Goal: Task Accomplishment & Management: Complete application form

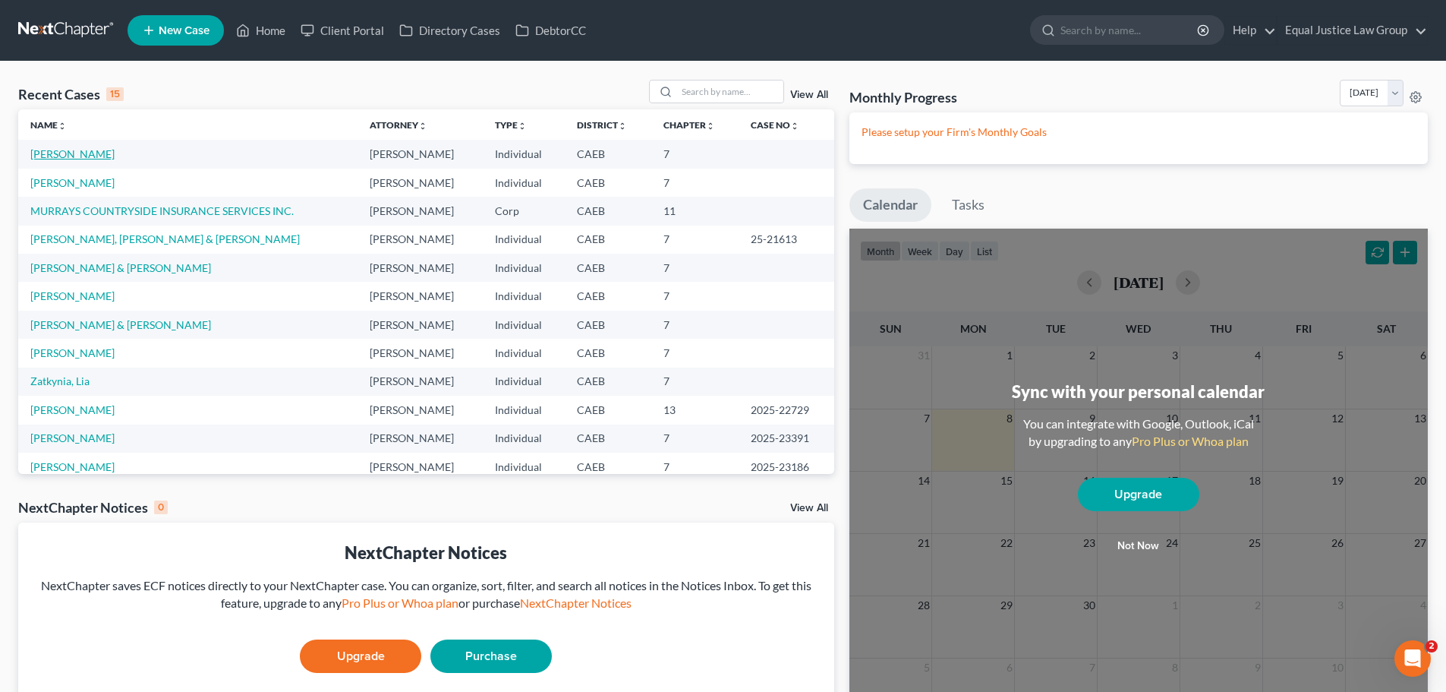
click at [57, 156] on link "[PERSON_NAME]" at bounding box center [72, 153] width 84 height 13
select select "4"
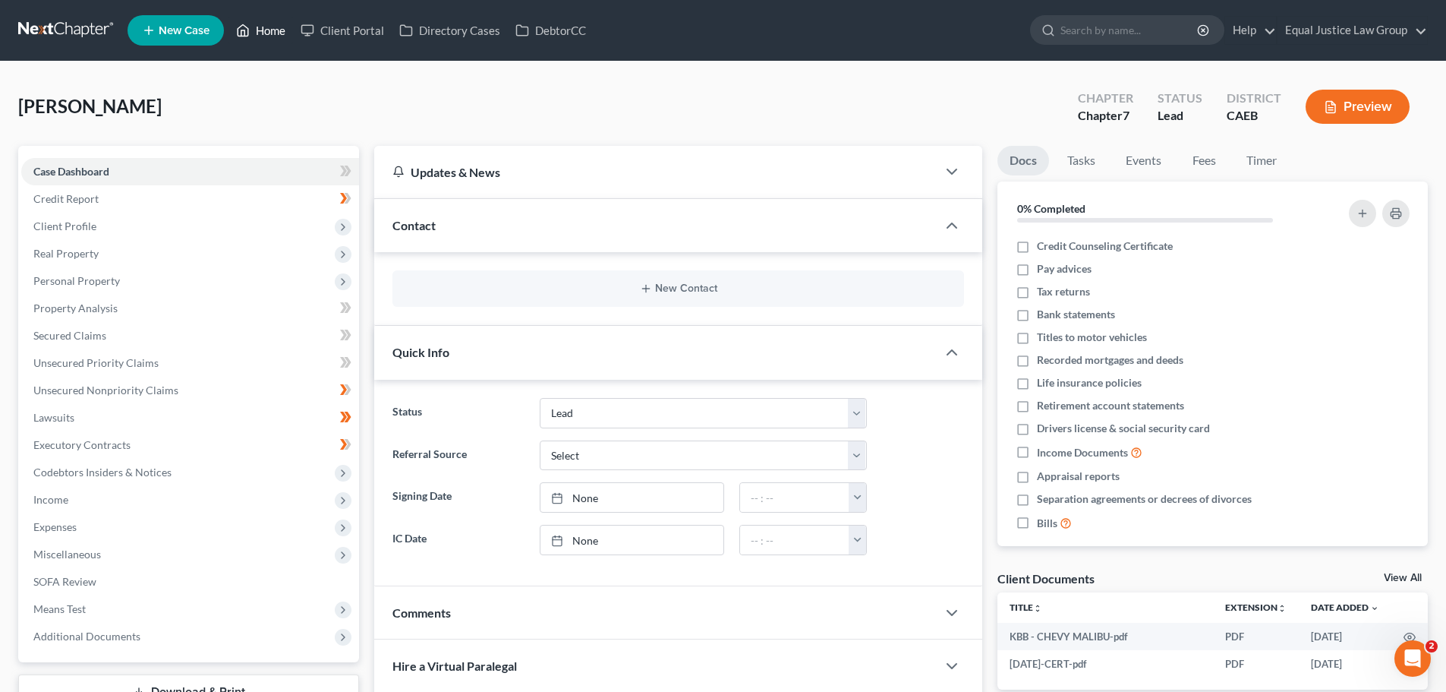
drag, startPoint x: 263, startPoint y: 26, endPoint x: 265, endPoint y: 43, distance: 16.9
click at [263, 25] on link "Home" at bounding box center [261, 30] width 65 height 27
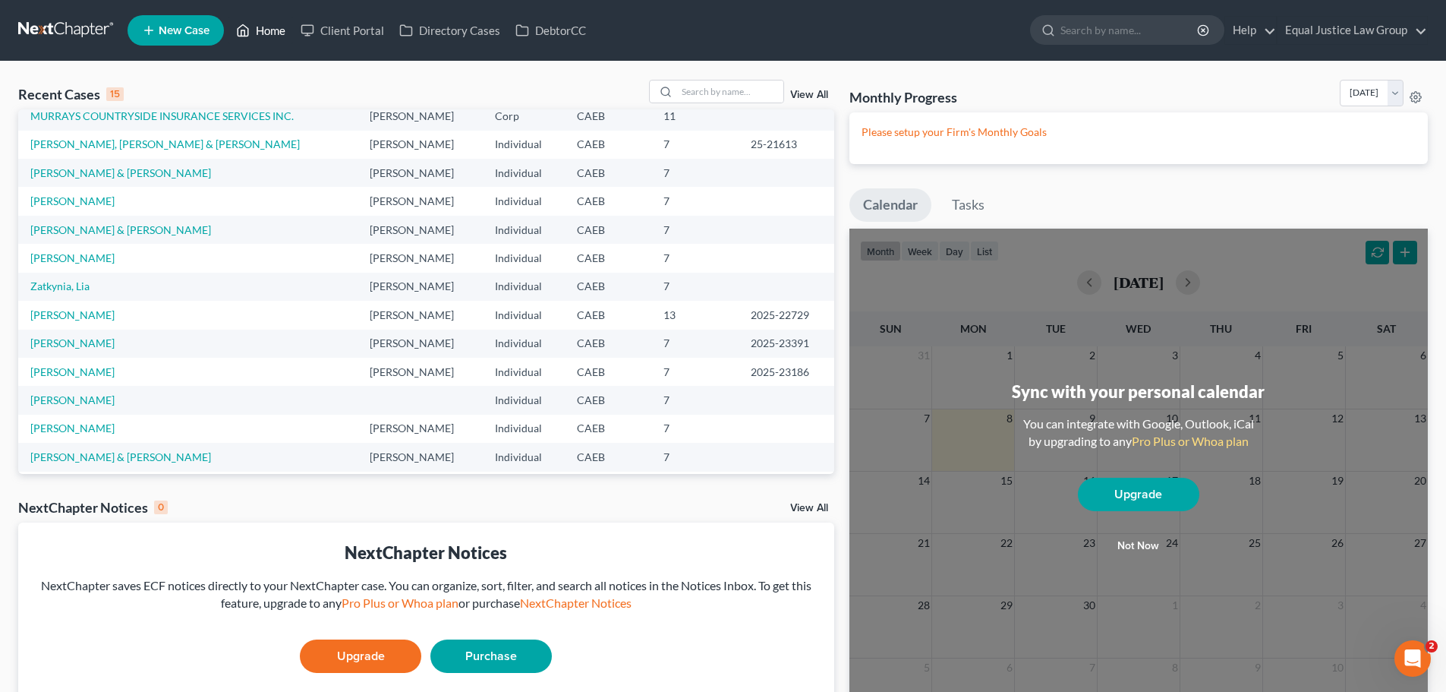
scroll to position [104, 0]
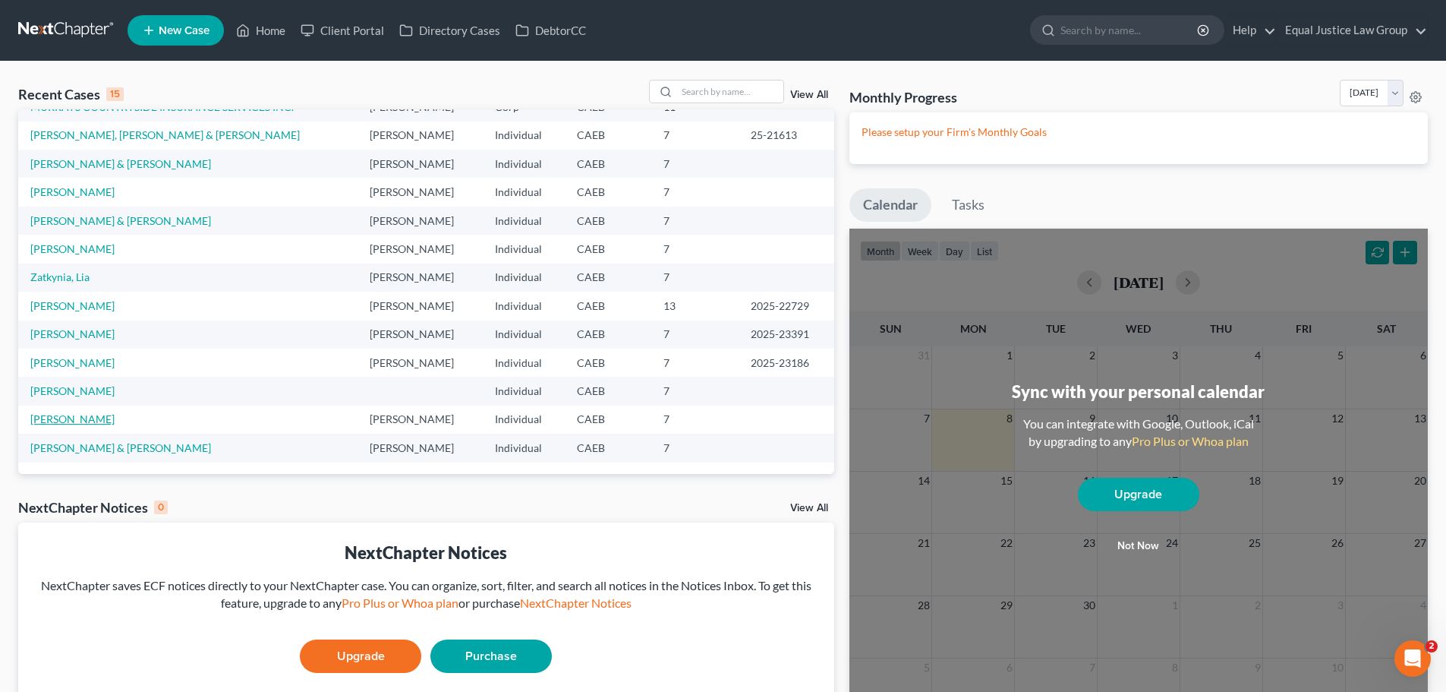
click at [94, 420] on link "[PERSON_NAME]" at bounding box center [72, 418] width 84 height 13
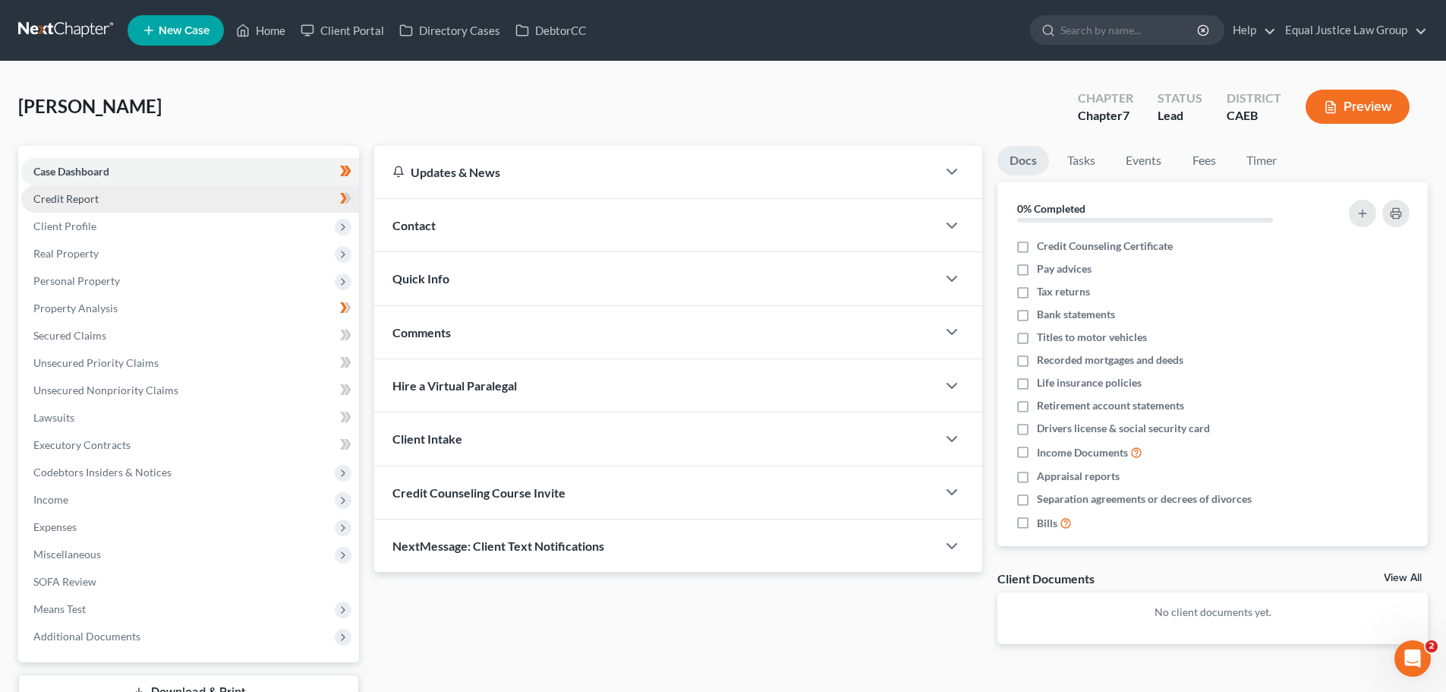
click at [75, 194] on span "Credit Report" at bounding box center [65, 198] width 65 height 13
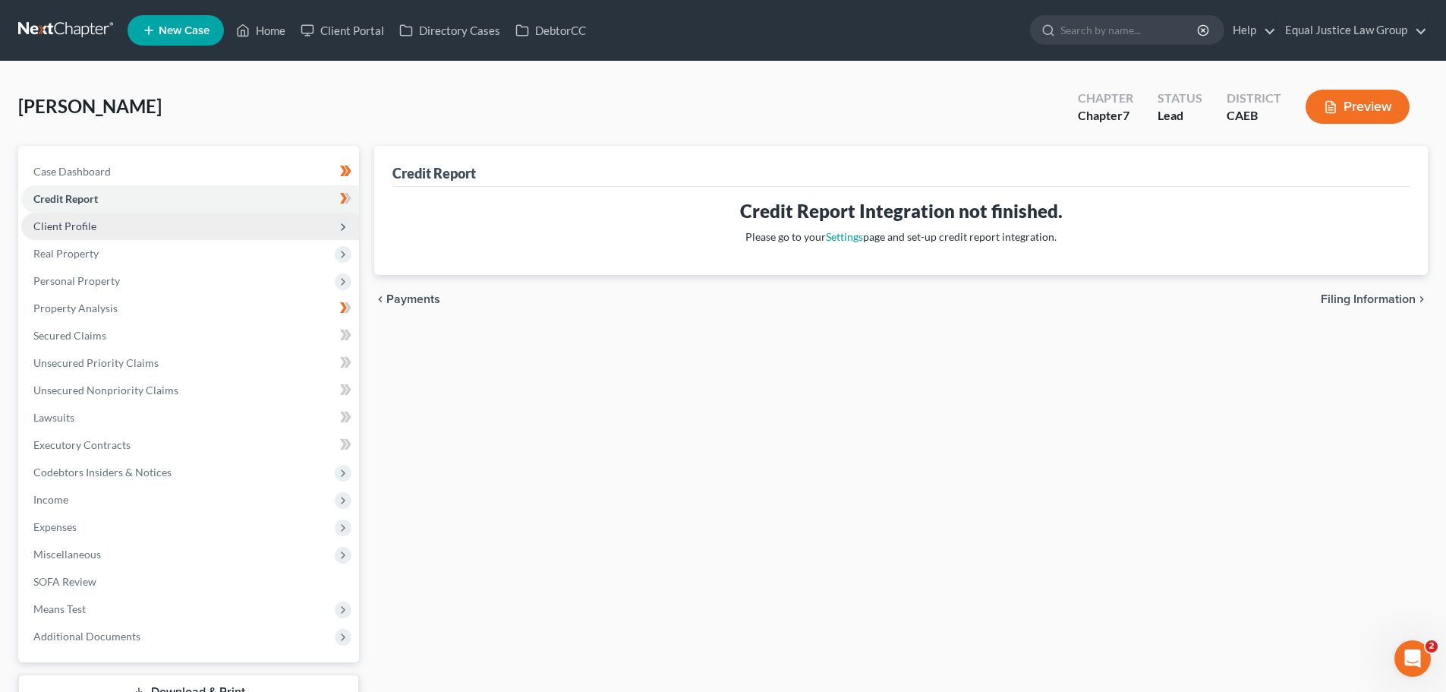
click at [78, 231] on span "Client Profile" at bounding box center [64, 225] width 63 height 13
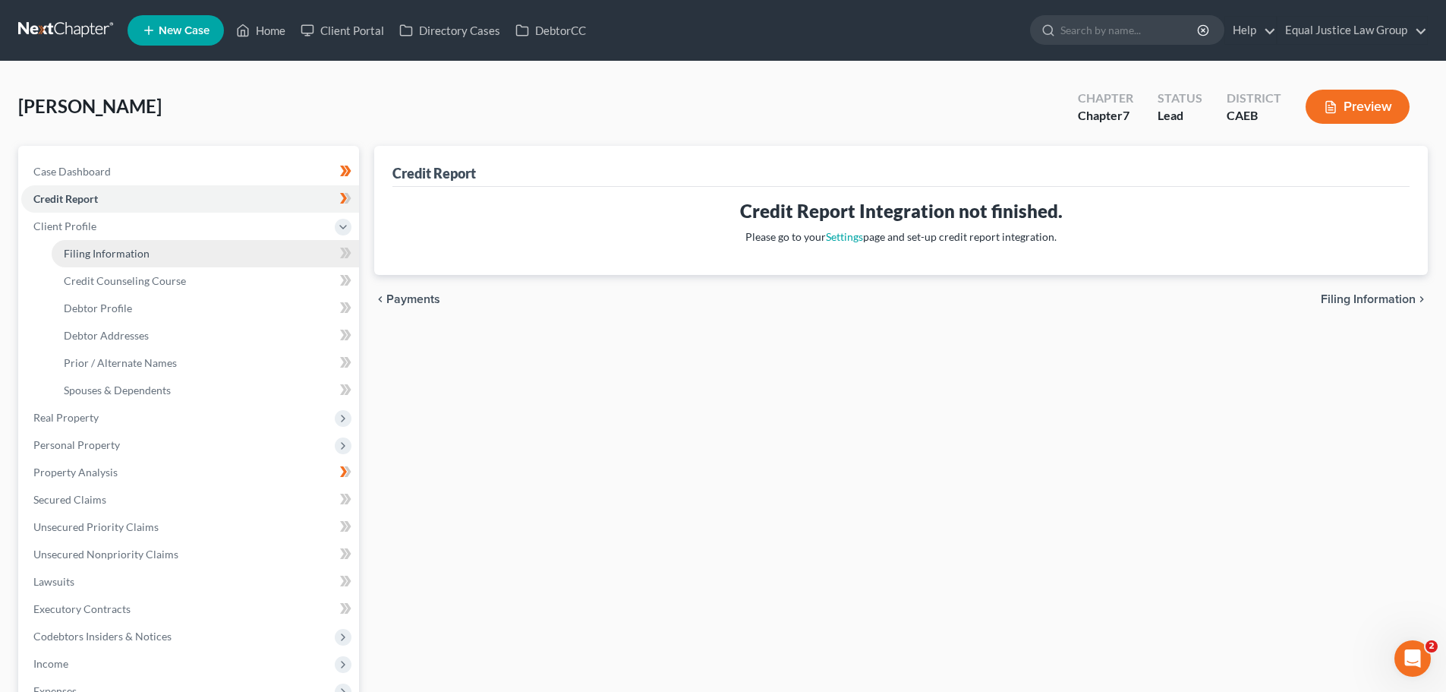
click at [103, 251] on span "Filing Information" at bounding box center [107, 253] width 86 height 13
select select "1"
select select "0"
select select "4"
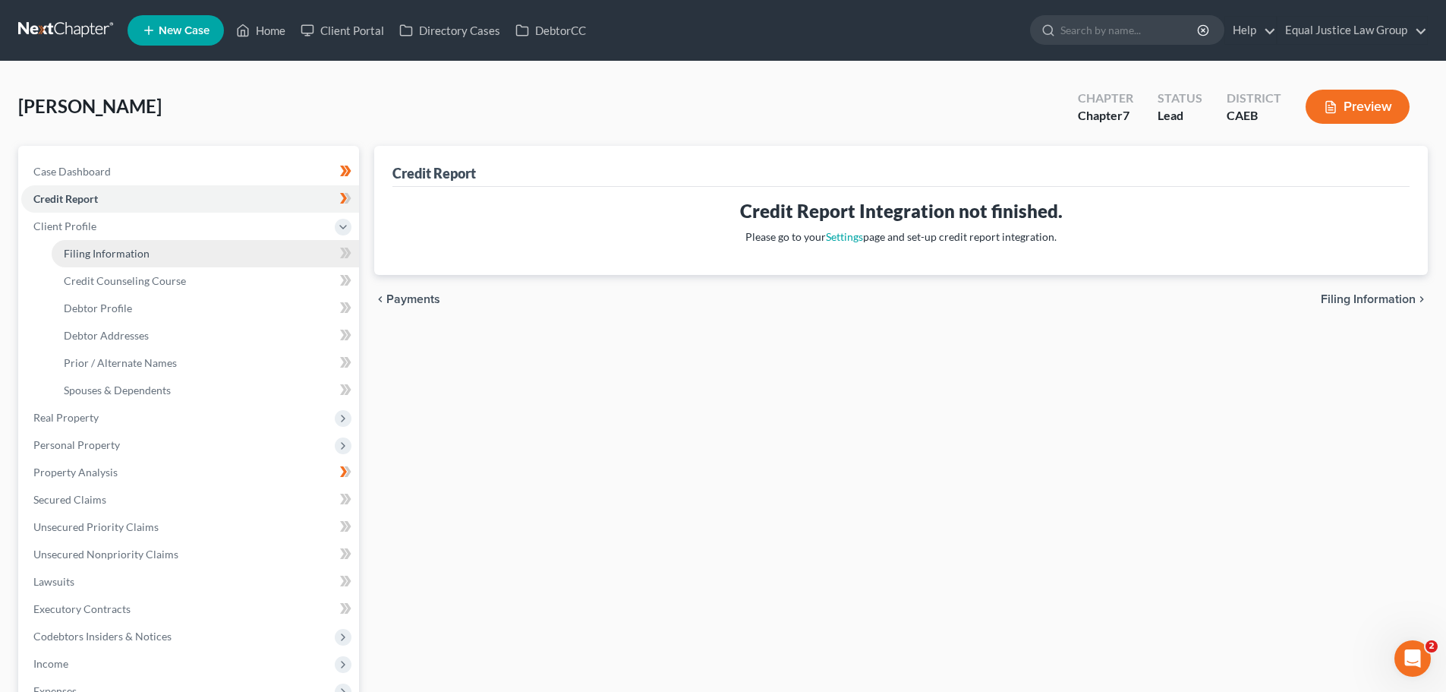
select select "1"
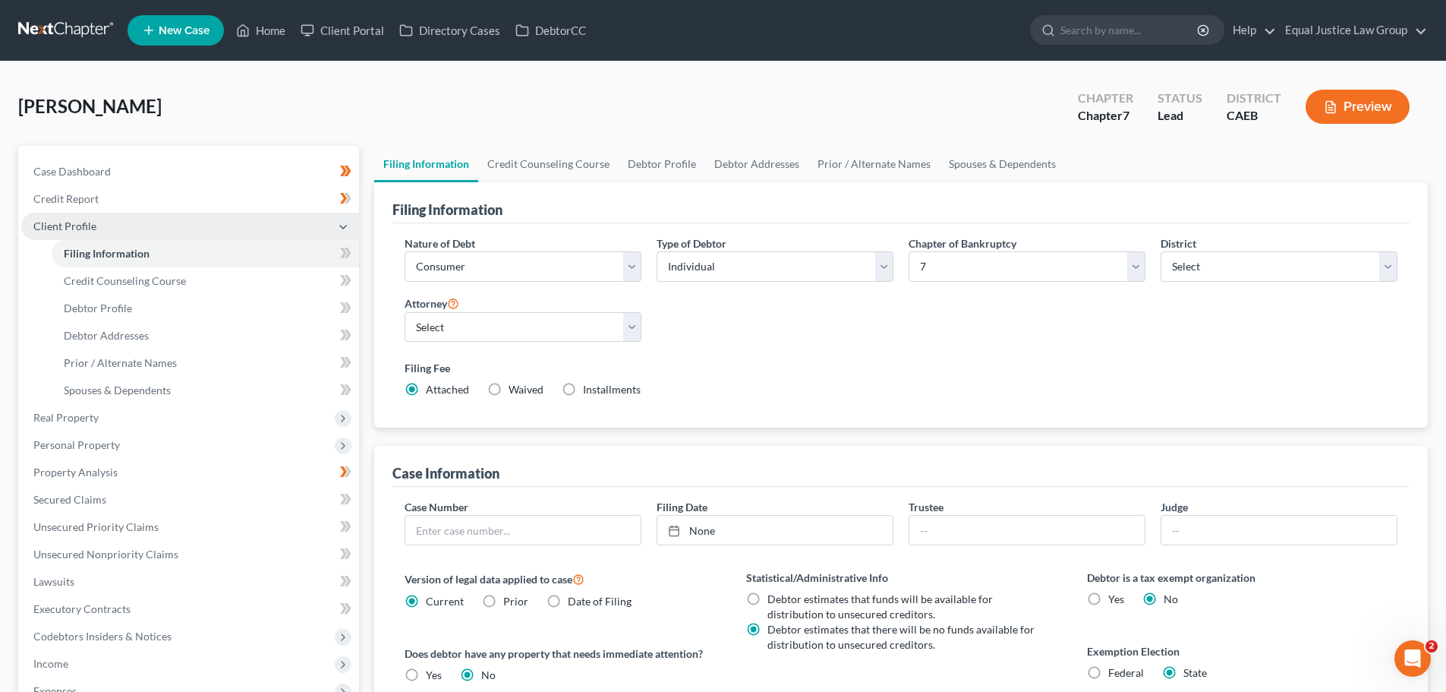
click at [79, 224] on span "Client Profile" at bounding box center [64, 225] width 63 height 13
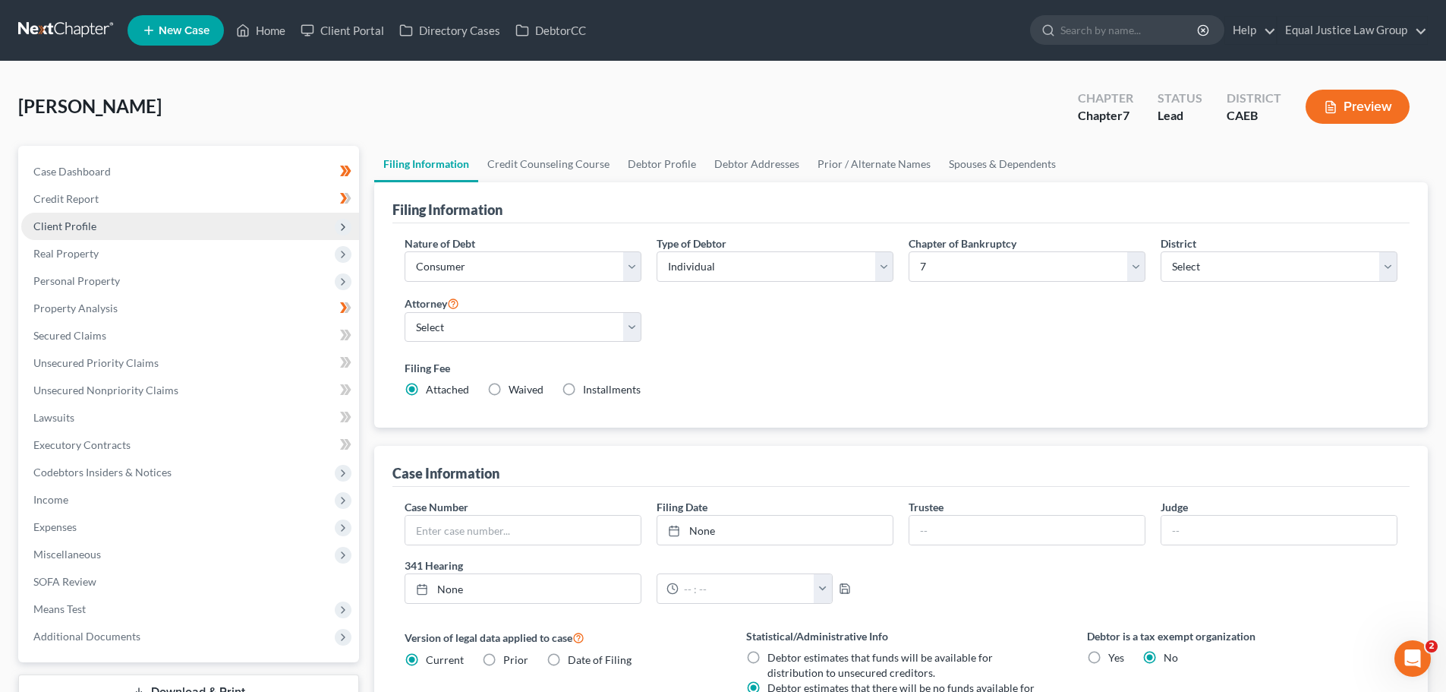
click at [74, 227] on span "Client Profile" at bounding box center [64, 225] width 63 height 13
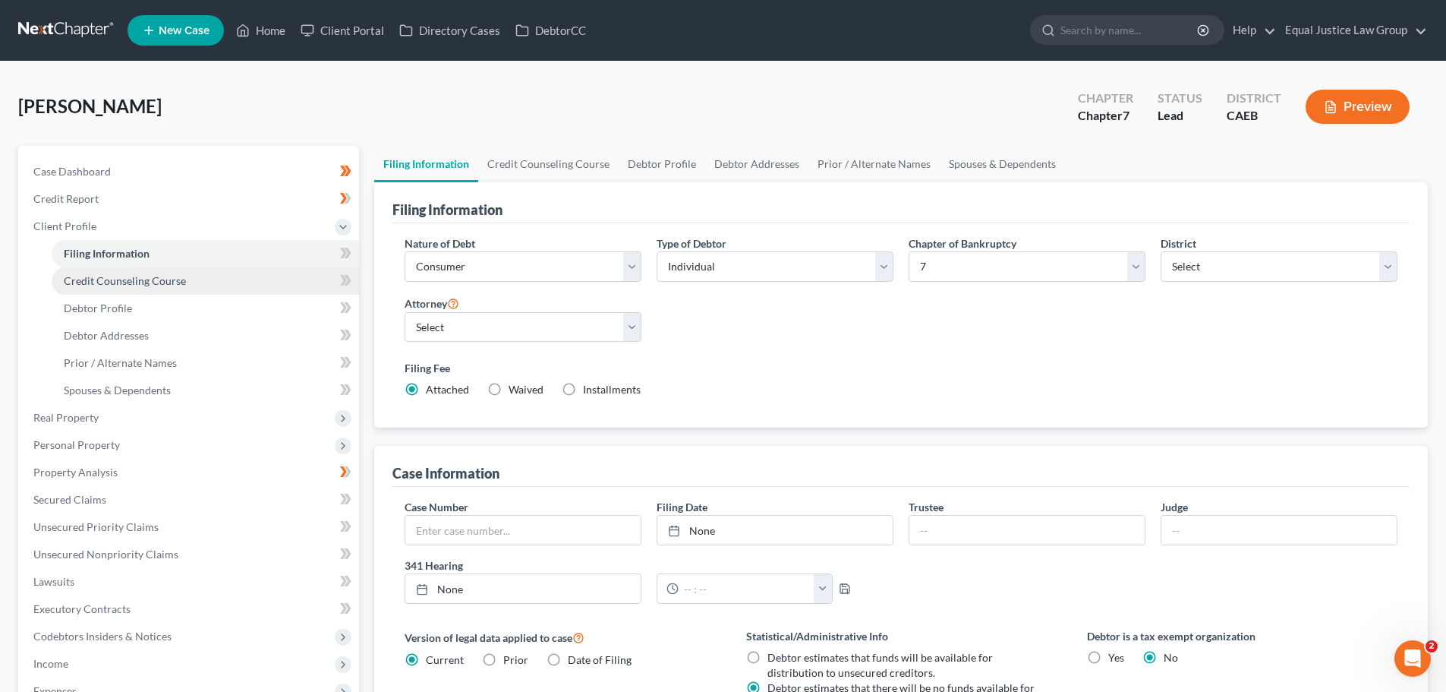
click at [148, 282] on span "Credit Counseling Course" at bounding box center [125, 280] width 122 height 13
